Goal: Information Seeking & Learning: Learn about a topic

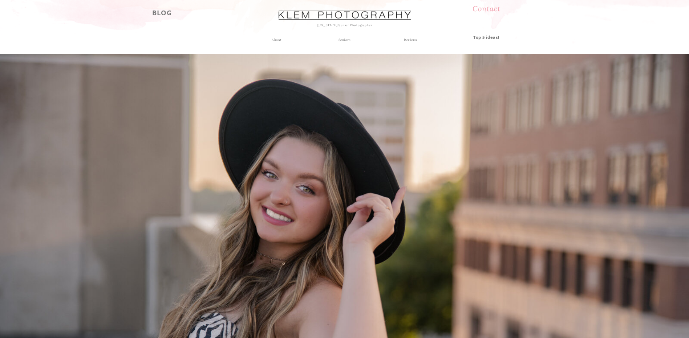
click at [347, 40] on div "Seniors" at bounding box center [344, 40] width 26 height 7
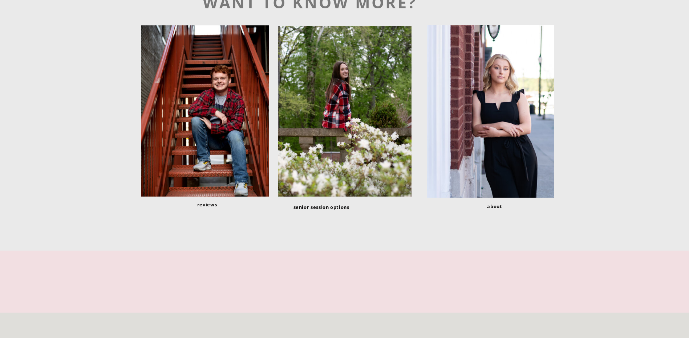
scroll to position [2105, 0]
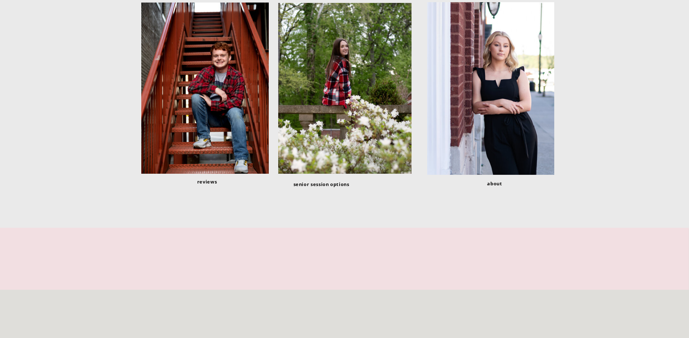
click at [324, 184] on h3 "senior session options" at bounding box center [344, 183] width 102 height 7
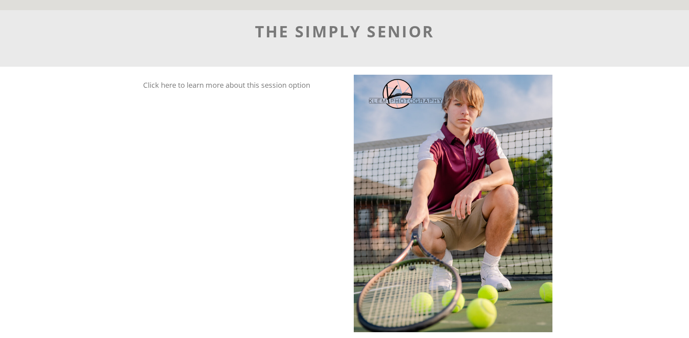
scroll to position [1633, 0]
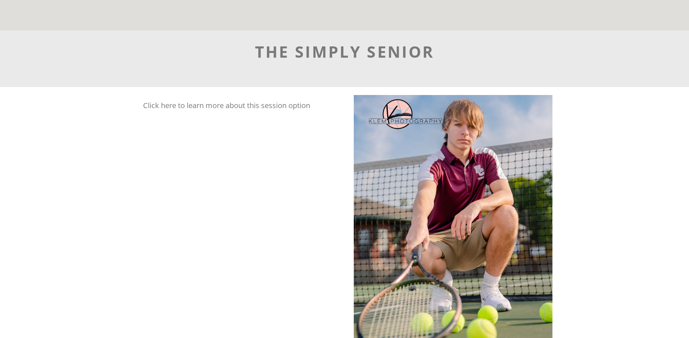
click at [227, 106] on p "Click here to learn more about this session option" at bounding box center [235, 140] width 185 height 83
